Goal: Unclear

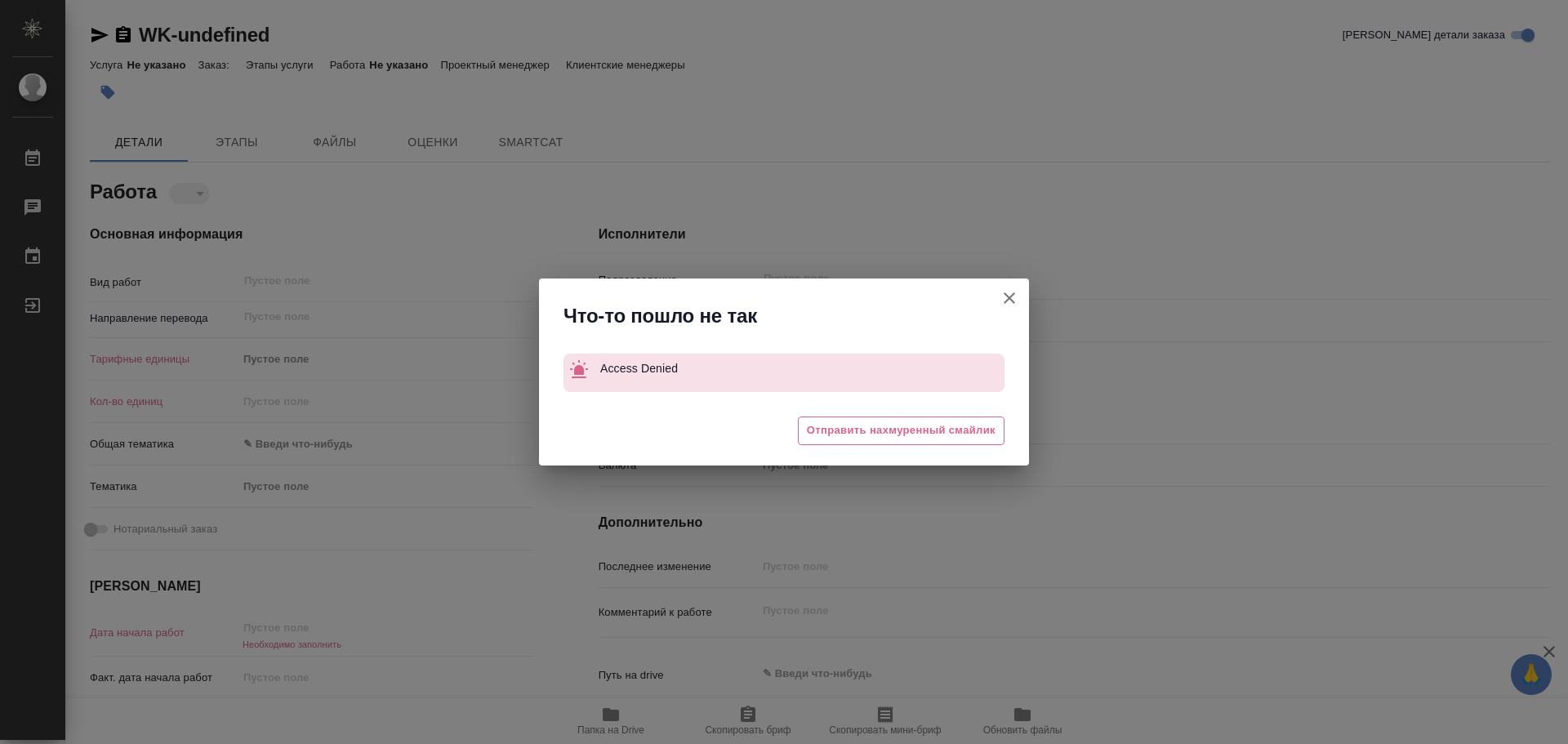
type textarea "x"
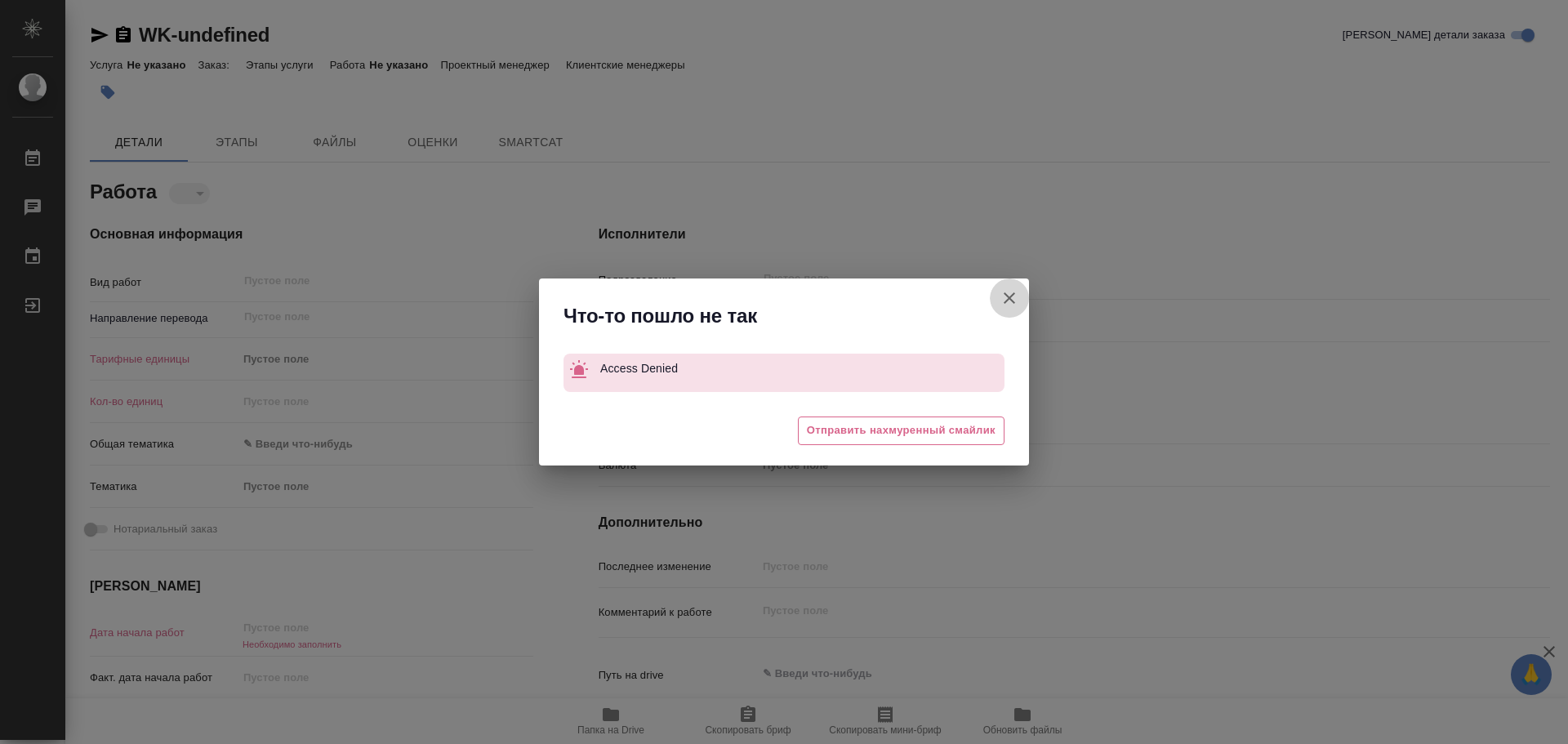
click at [1016, 299] on icon "button" at bounding box center [1009, 297] width 20 height 20
type textarea "x"
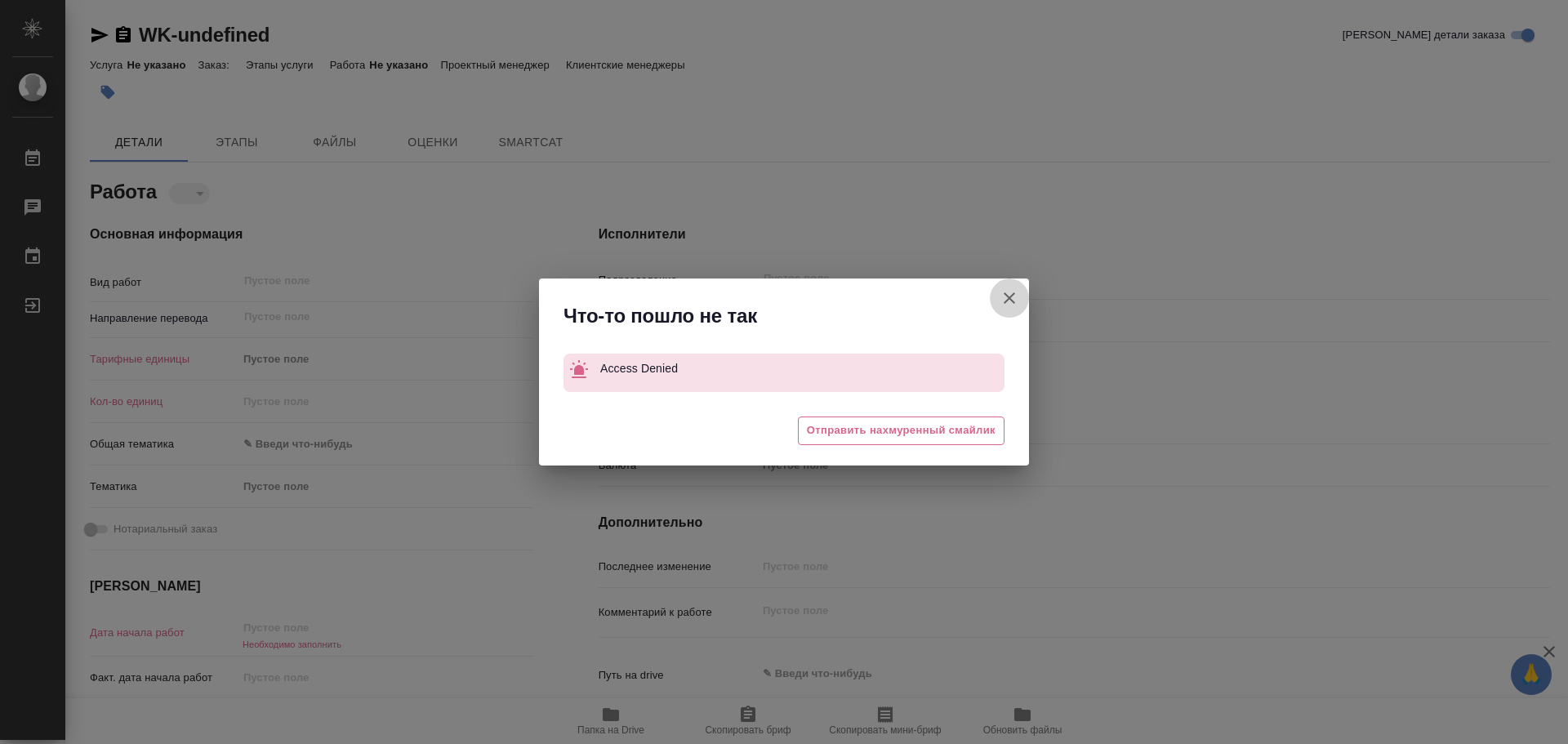
type textarea "x"
